Goal: Information Seeking & Learning: Learn about a topic

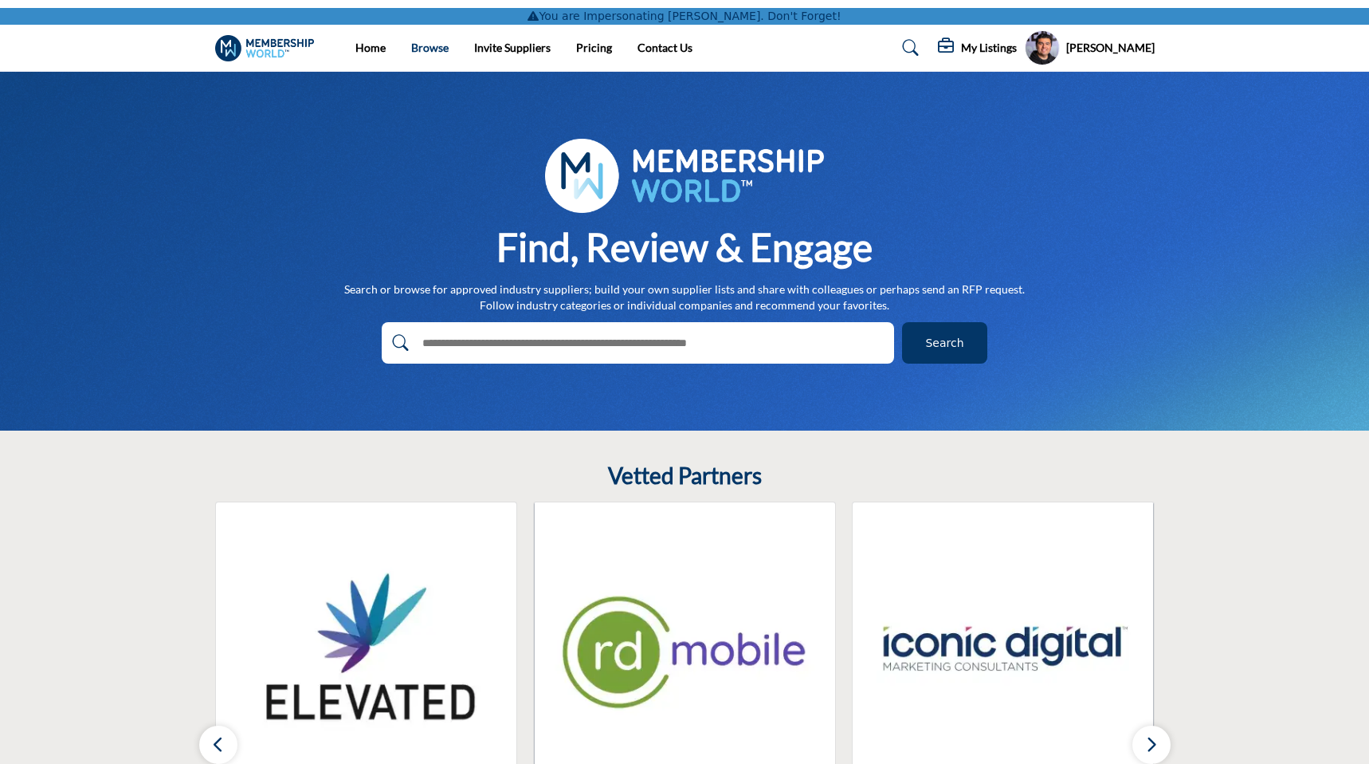
click at [424, 52] on link "Browse" at bounding box center [429, 48] width 37 height 14
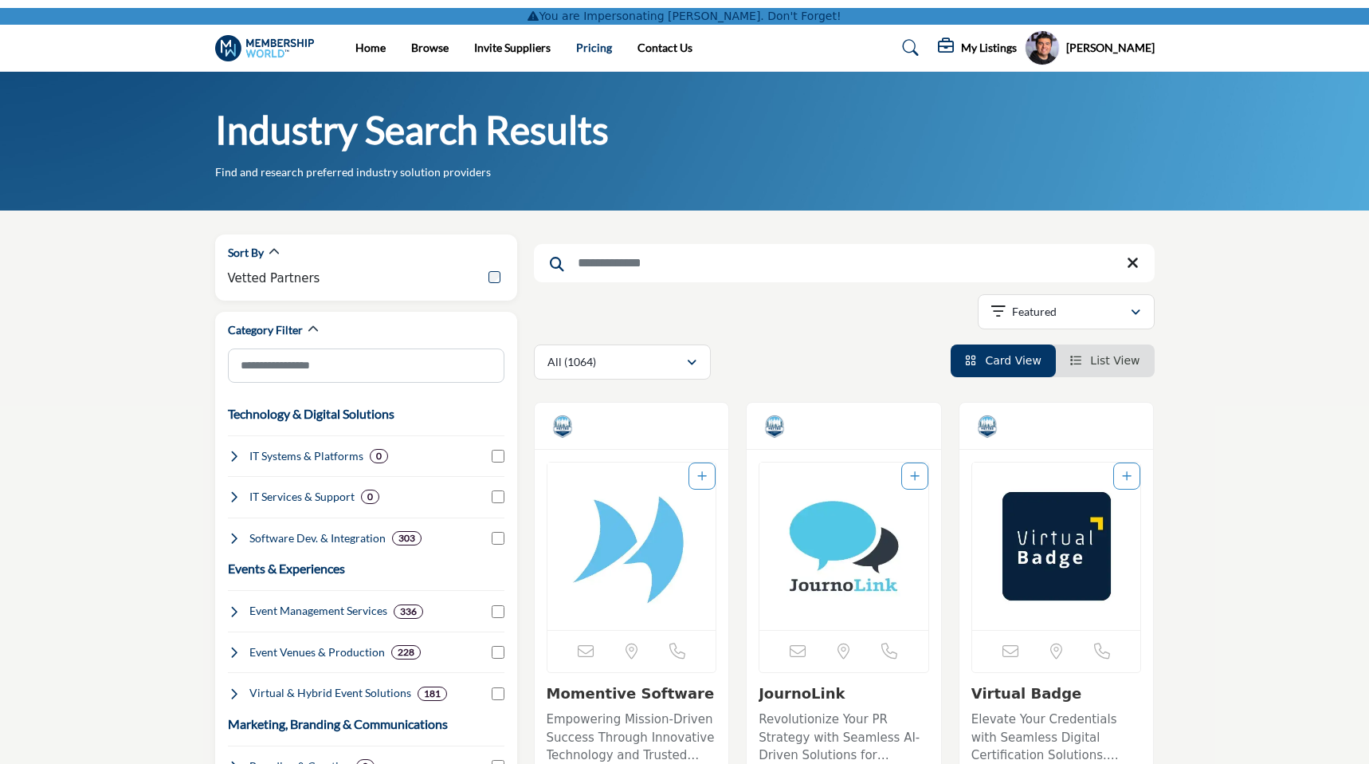
click at [595, 52] on link "Pricing" at bounding box center [594, 48] width 36 height 14
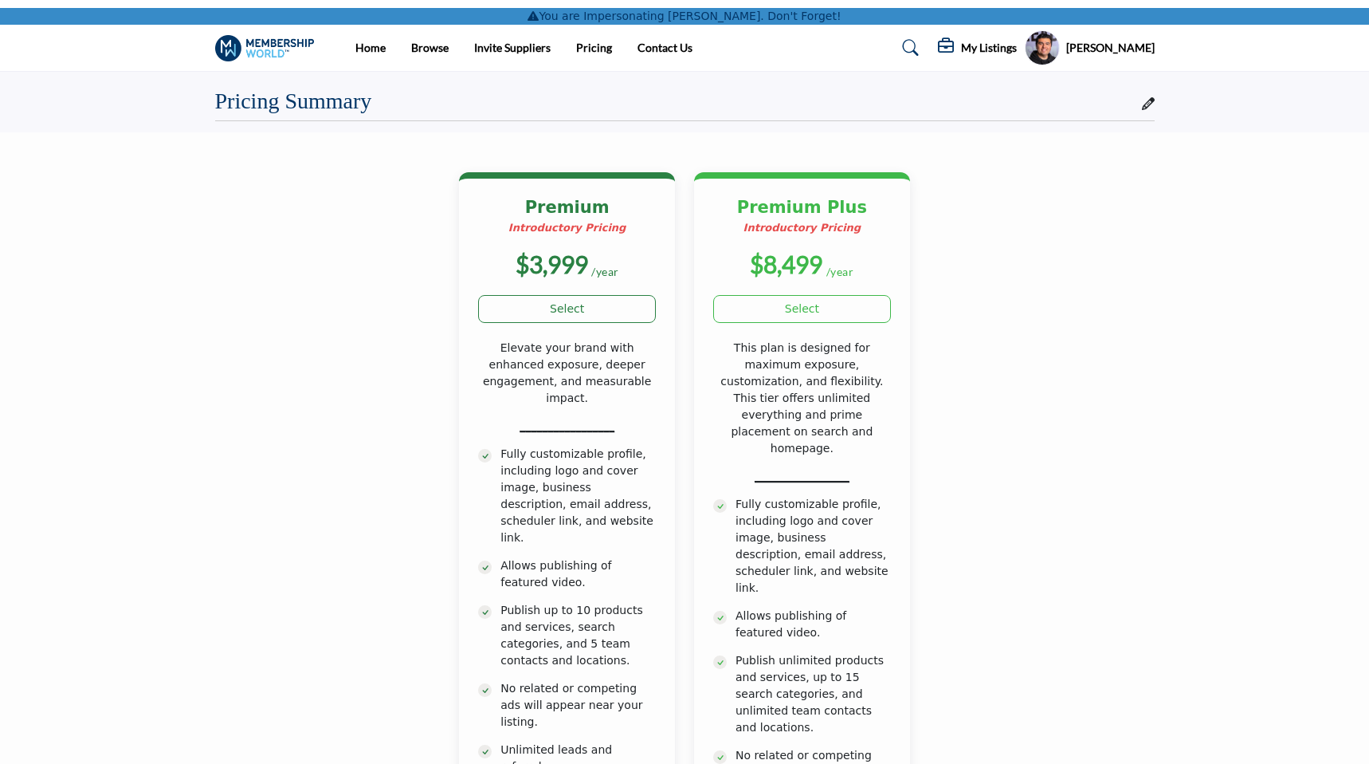
click at [956, 45] on icon at bounding box center [947, 46] width 19 height 16
click at [790, 77] on div "Pricing Summary" at bounding box center [685, 96] width 940 height 49
click at [379, 43] on link "Home" at bounding box center [370, 48] width 30 height 14
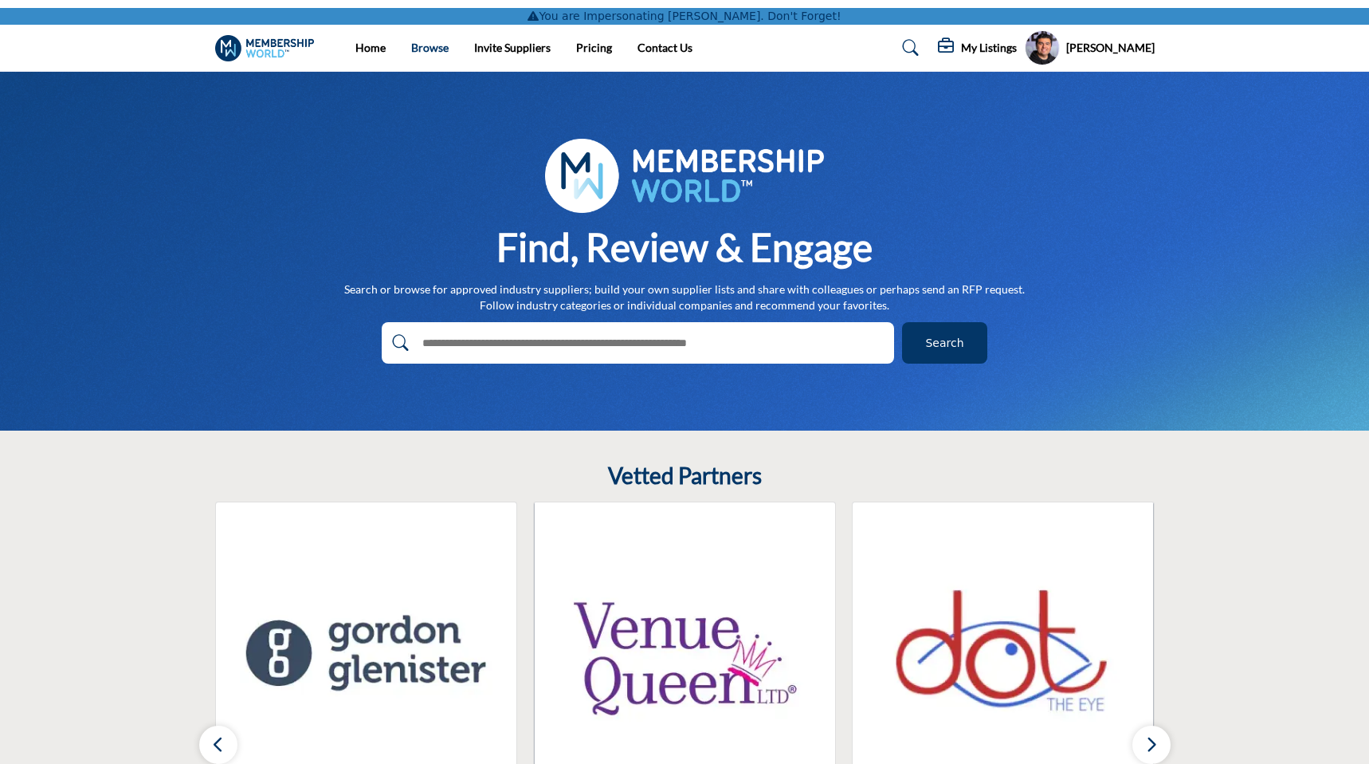
click at [422, 49] on link "Browse" at bounding box center [429, 48] width 37 height 14
